Goal: Task Accomplishment & Management: Manage account settings

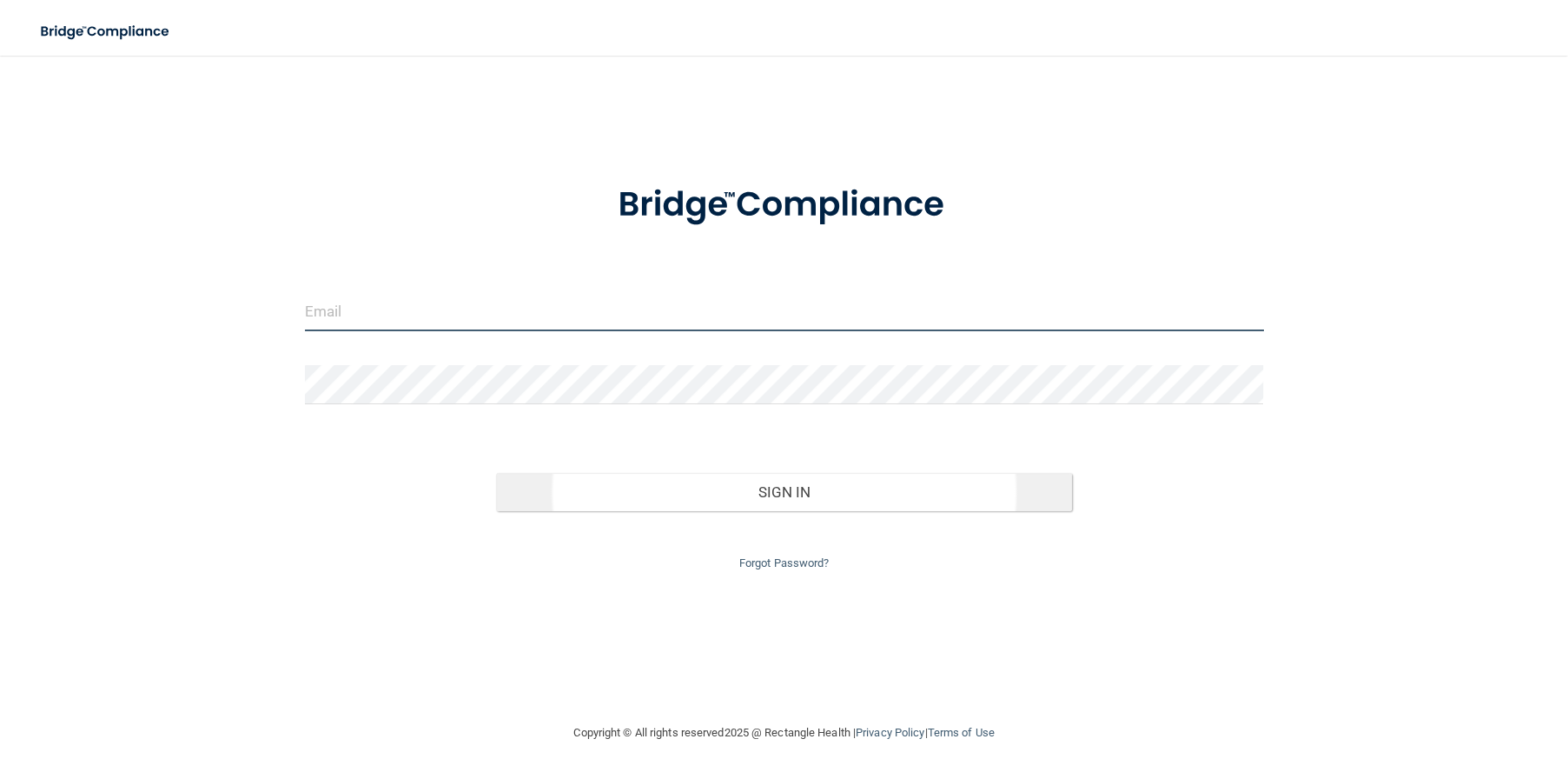
type input "[EMAIL_ADDRESS][DOMAIN_NAME]"
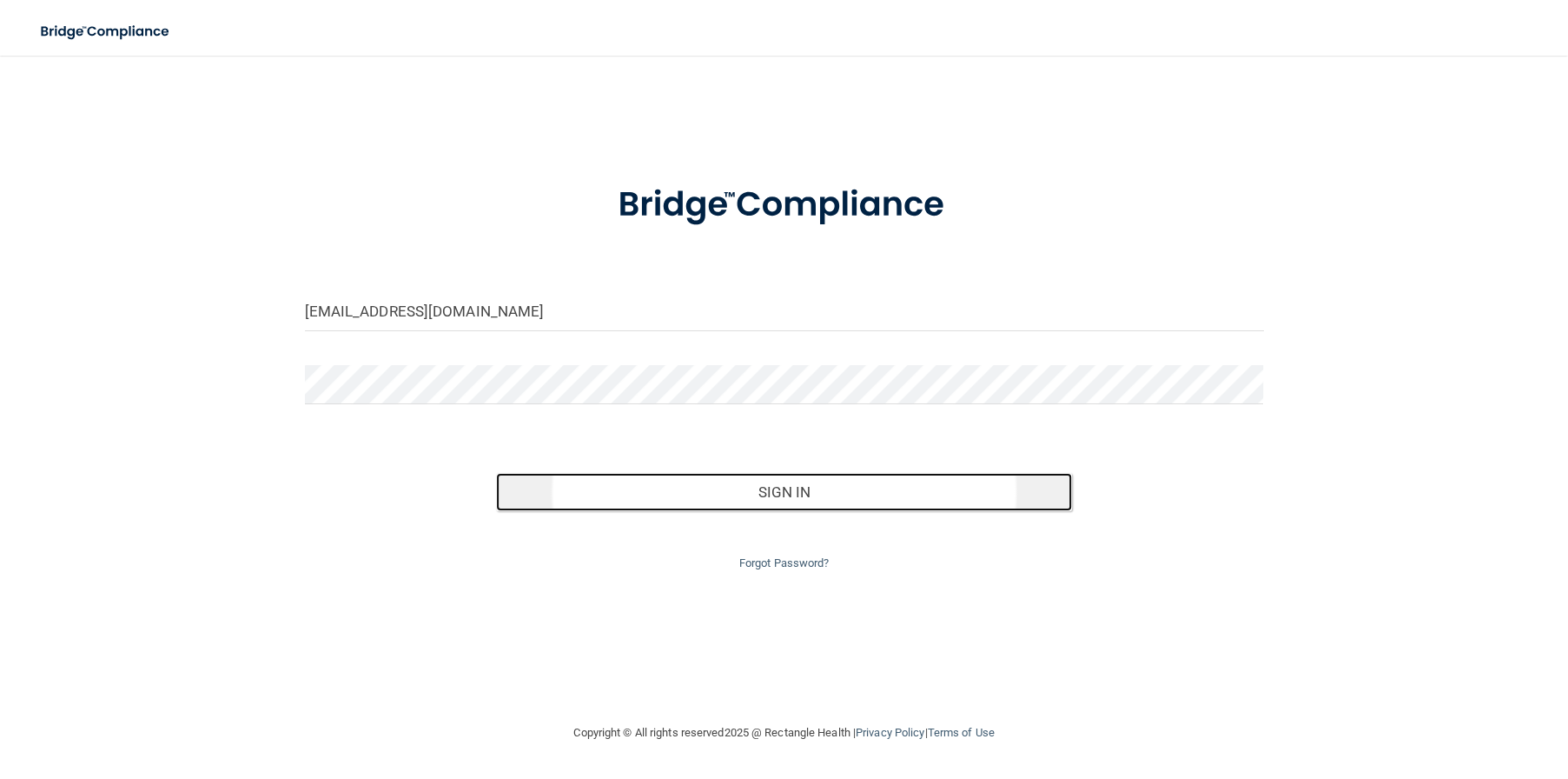
click at [722, 482] on button "Sign In" at bounding box center [783, 492] width 576 height 38
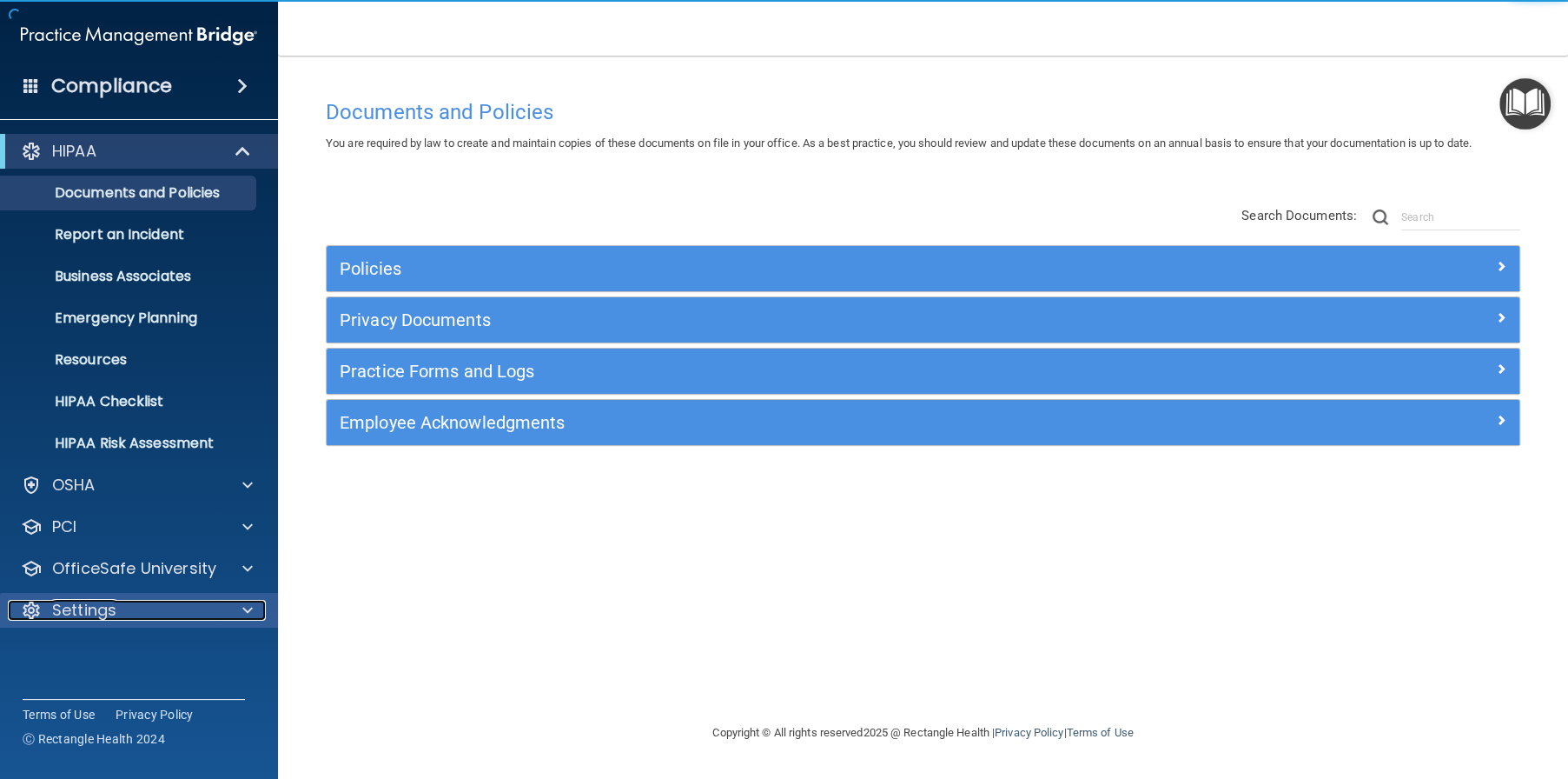
click at [195, 602] on div "Settings" at bounding box center [115, 610] width 216 height 21
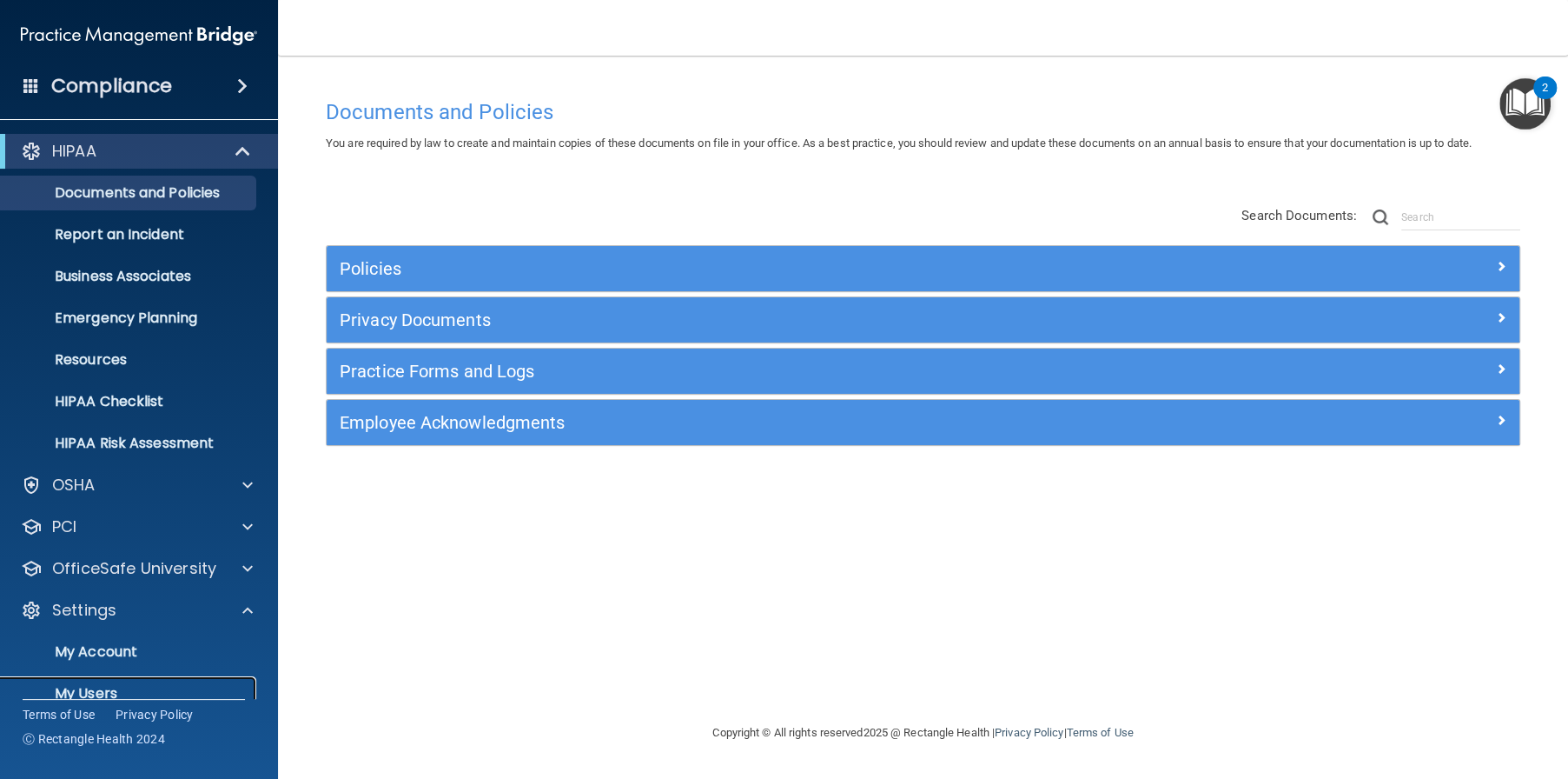
drag, startPoint x: 159, startPoint y: 681, endPoint x: 275, endPoint y: 668, distance: 116.7
click at [160, 681] on link "My Users" at bounding box center [119, 693] width 274 height 35
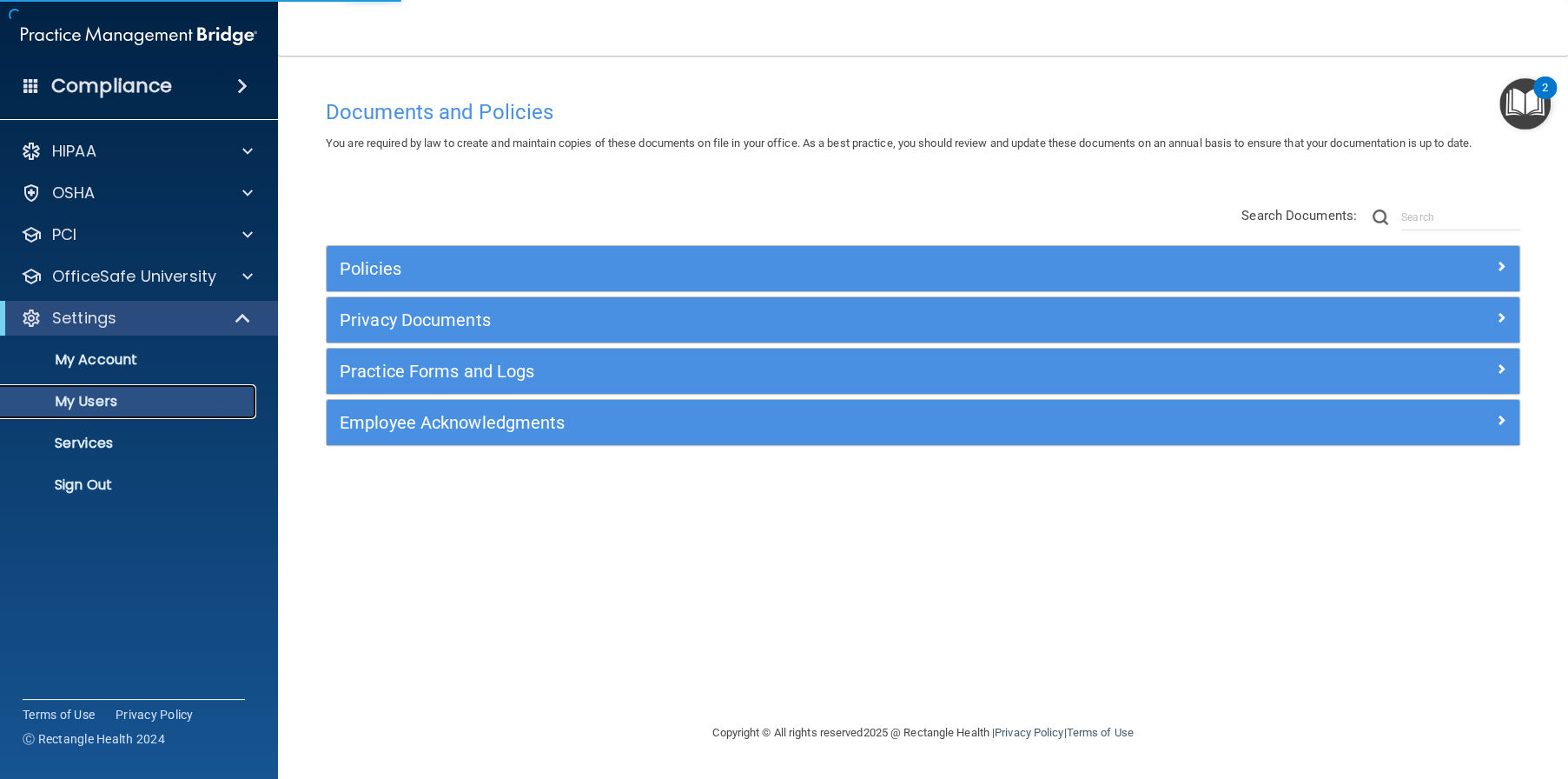
click at [155, 403] on p "My Users" at bounding box center [129, 402] width 237 height 18
select select "20"
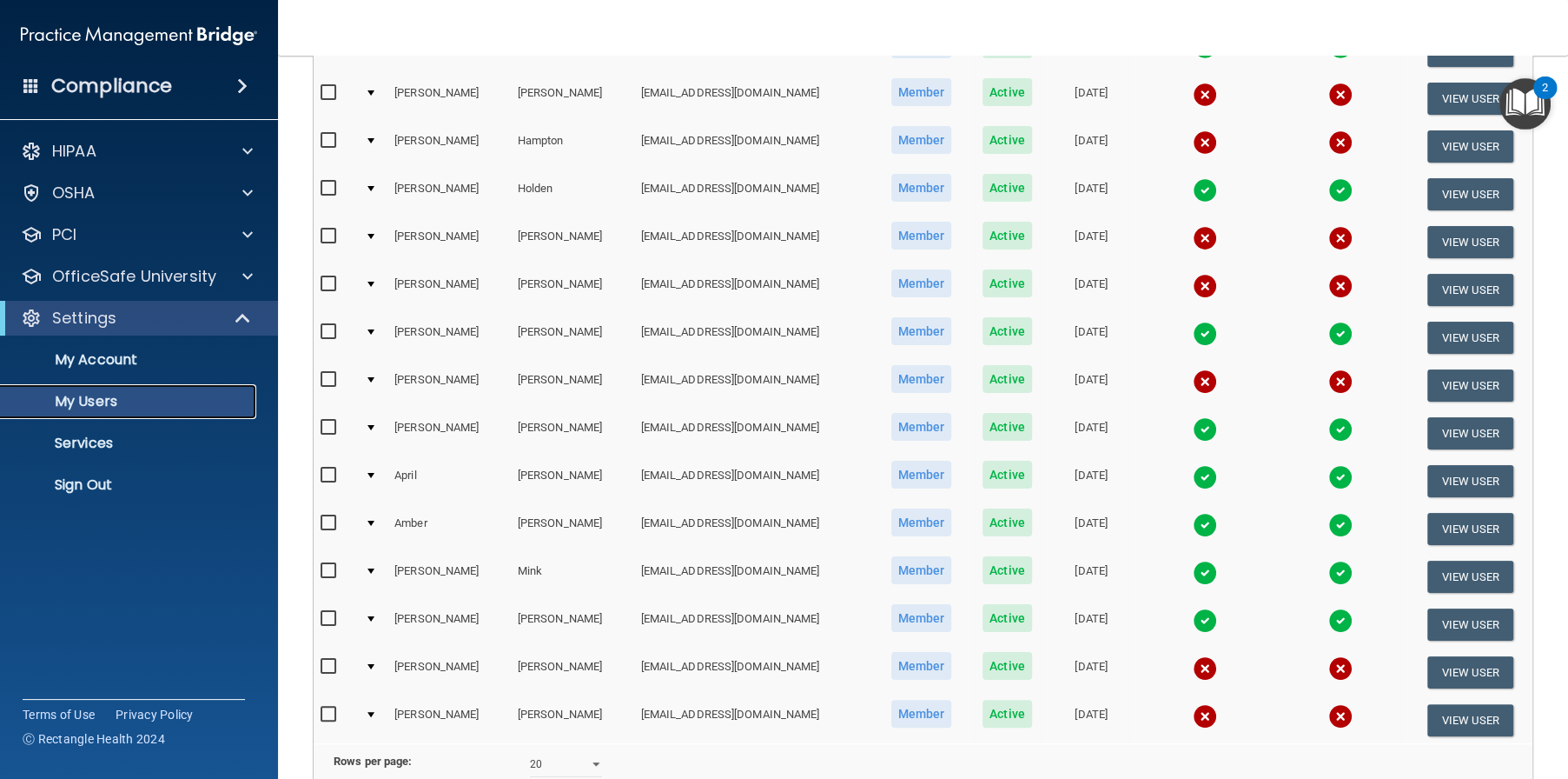
scroll to position [609, 0]
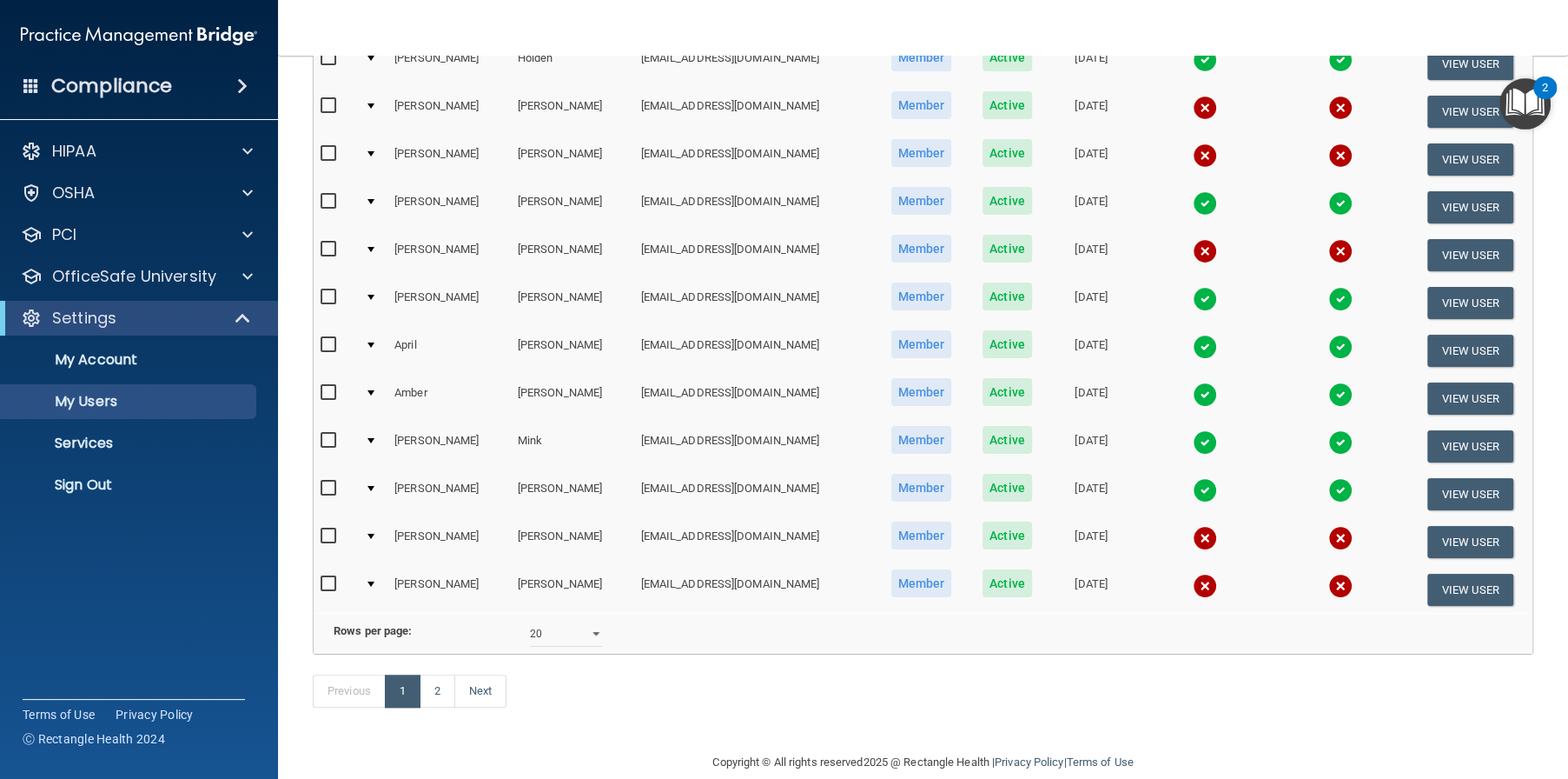
click at [571, 655] on td "Rows per page: 10 20 30 40 all" at bounding box center [923, 634] width 1219 height 41
click at [436, 707] on link "2" at bounding box center [437, 690] width 35 height 33
select select "20"
